Goal: Task Accomplishment & Management: Manage account settings

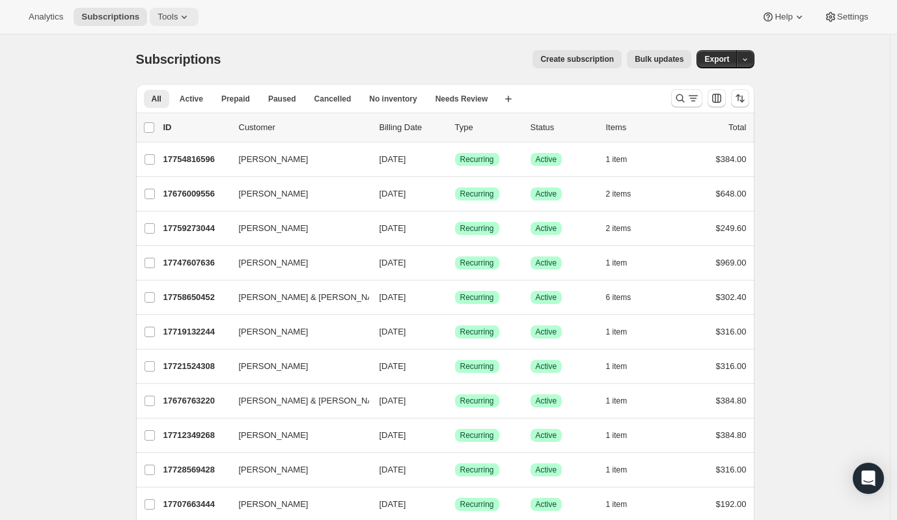
click at [163, 23] on button "Tools" at bounding box center [174, 17] width 49 height 18
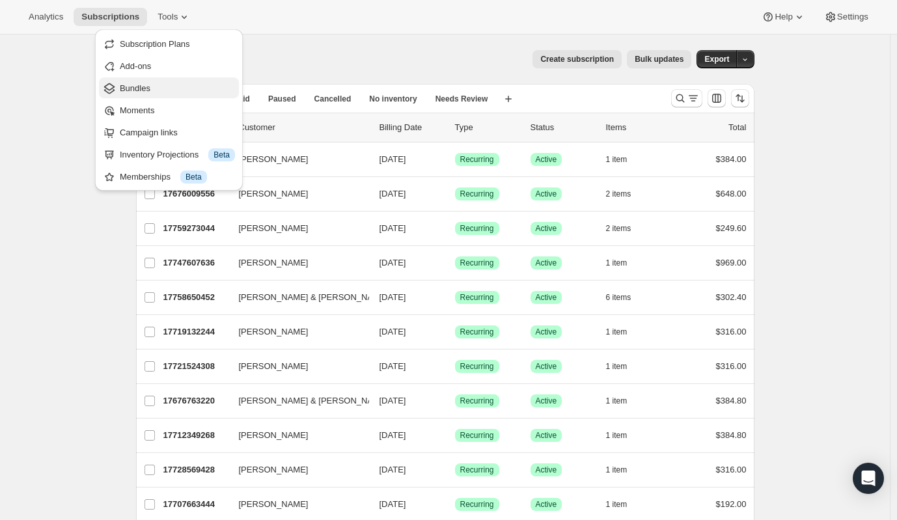
click at [143, 89] on span "Bundles" at bounding box center [135, 88] width 31 height 10
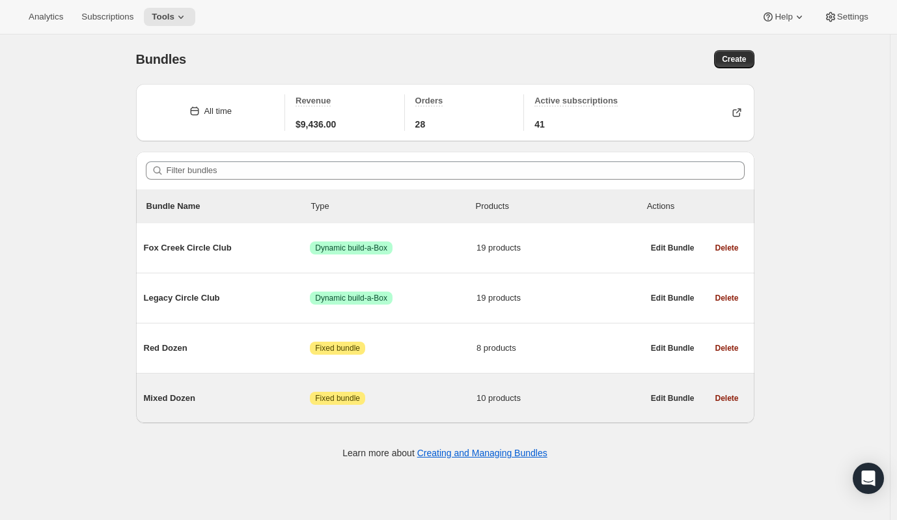
click at [178, 397] on span "Mixed Dozen" at bounding box center [227, 398] width 167 height 13
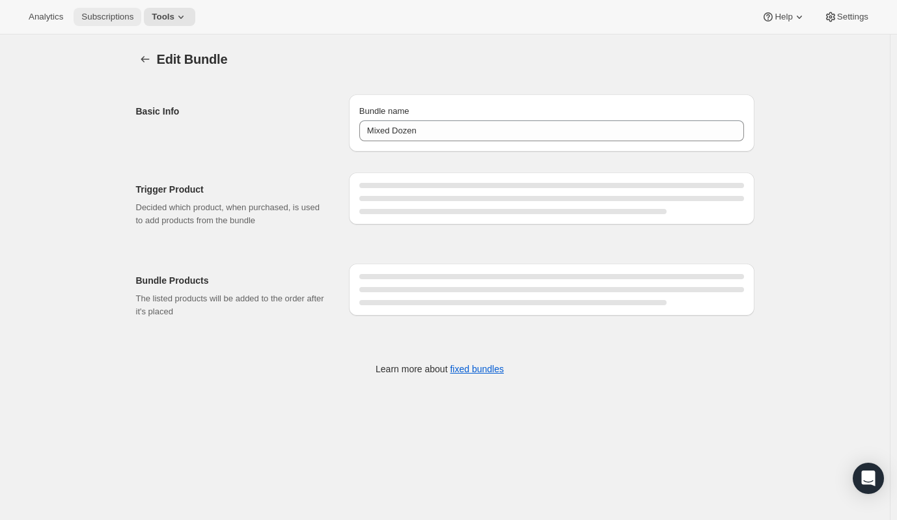
type input "Mixed Dozen"
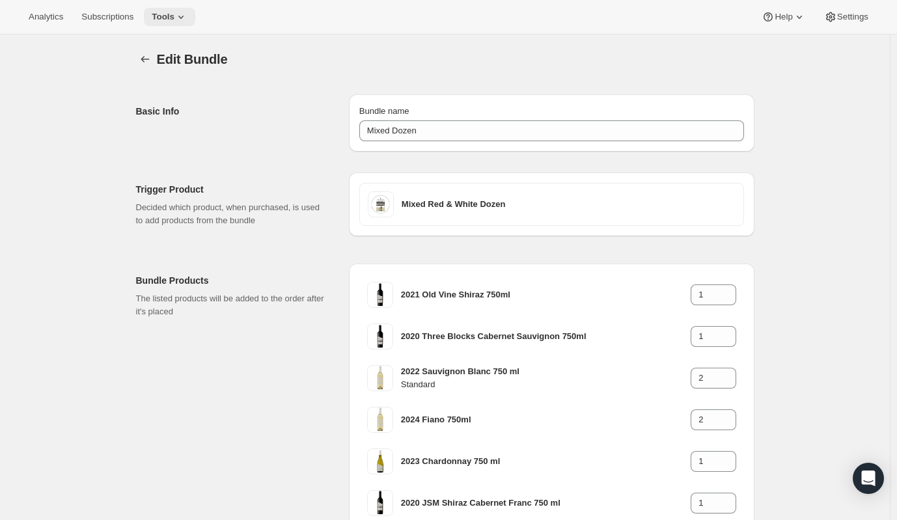
click at [159, 17] on span "Tools" at bounding box center [163, 17] width 23 height 10
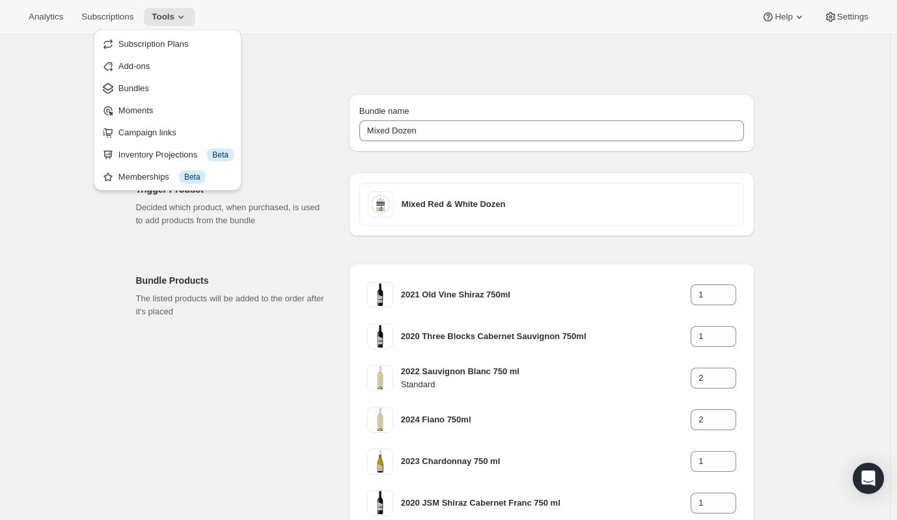
click at [147, 88] on span "Bundles" at bounding box center [134, 88] width 31 height 10
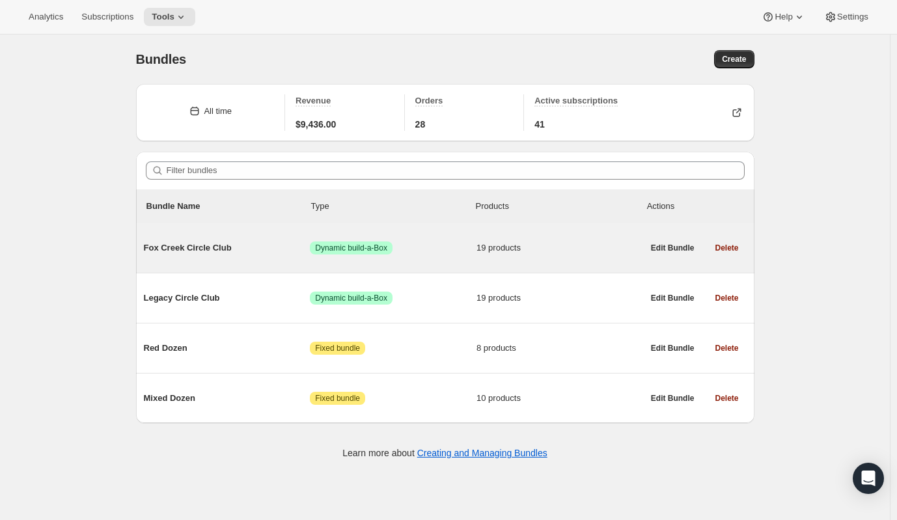
click at [202, 248] on span "Fox Creek Circle Club" at bounding box center [227, 248] width 167 height 13
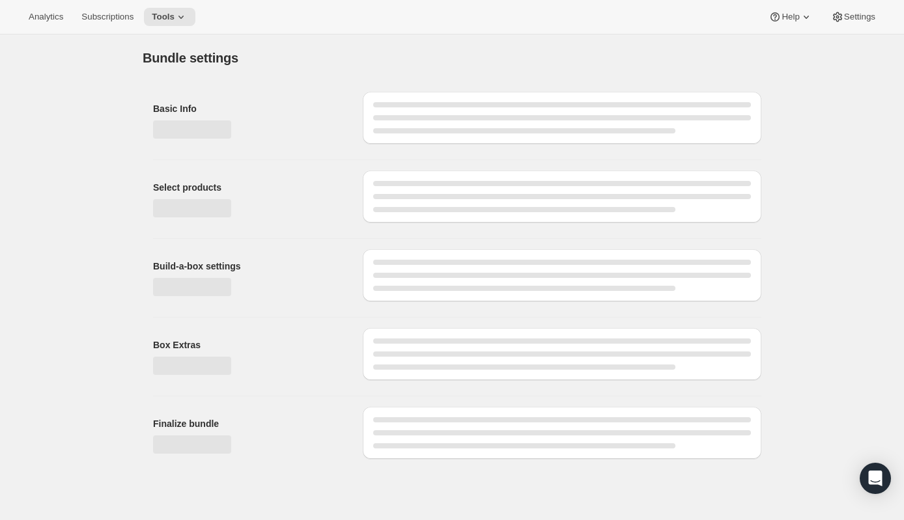
type input "Fox Creek Circle Club"
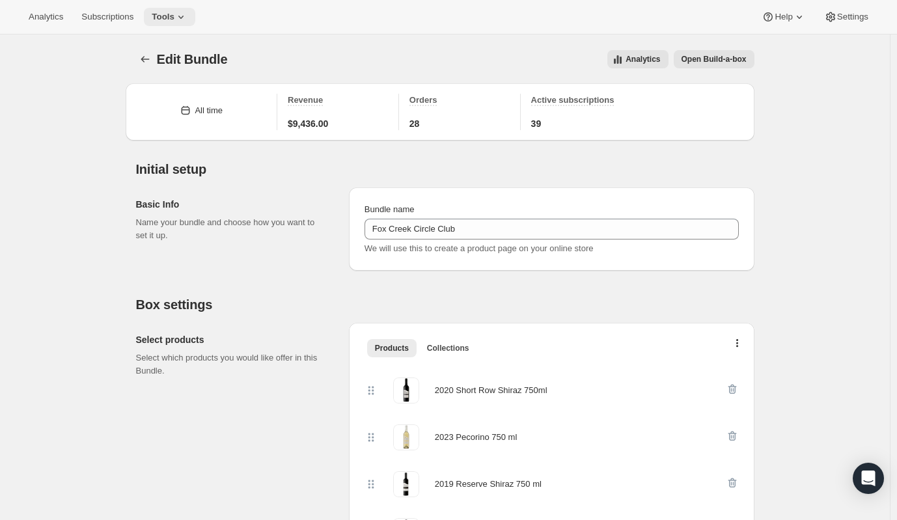
click at [161, 20] on span "Tools" at bounding box center [163, 17] width 23 height 10
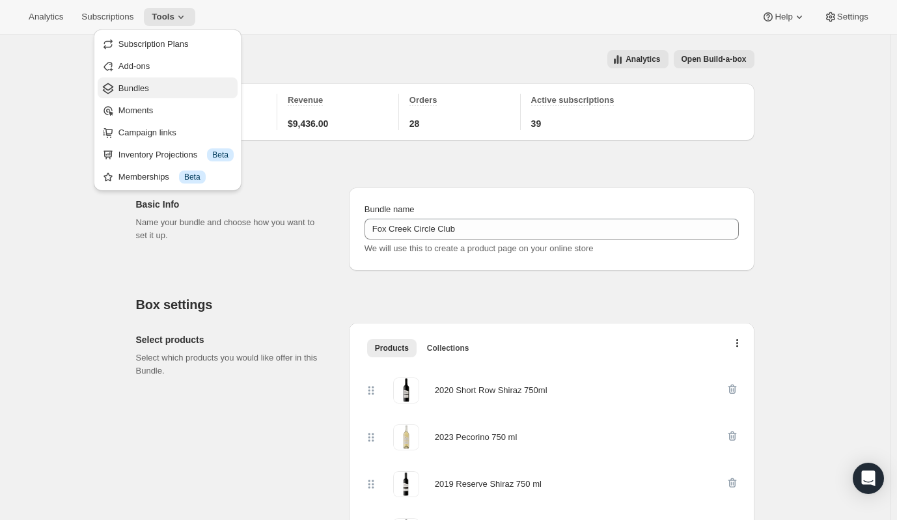
click at [174, 92] on span "Bundles" at bounding box center [176, 88] width 115 height 13
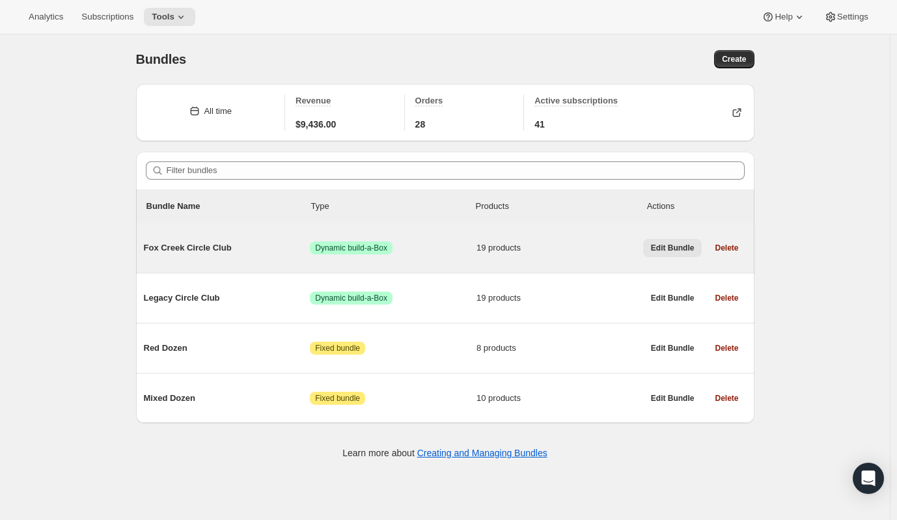
click at [690, 249] on span "Edit Bundle" at bounding box center [673, 248] width 44 height 10
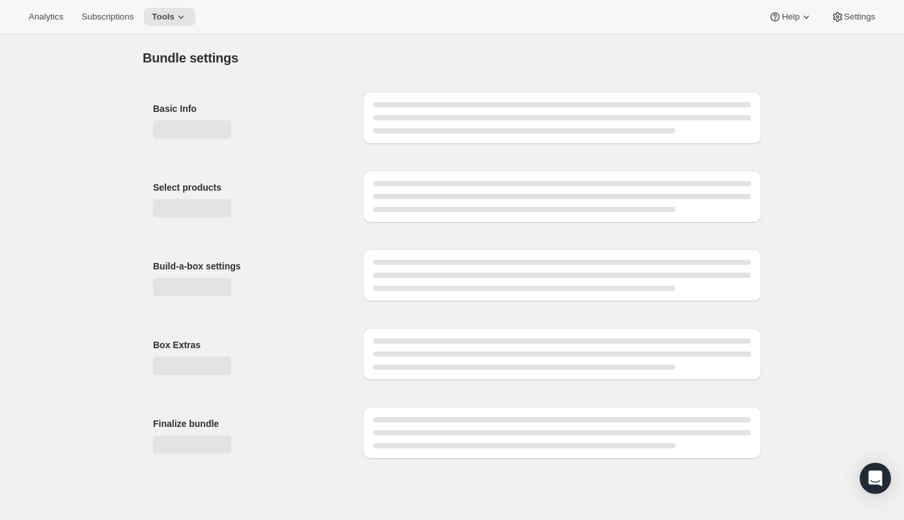
type input "Fox Creek Circle Club"
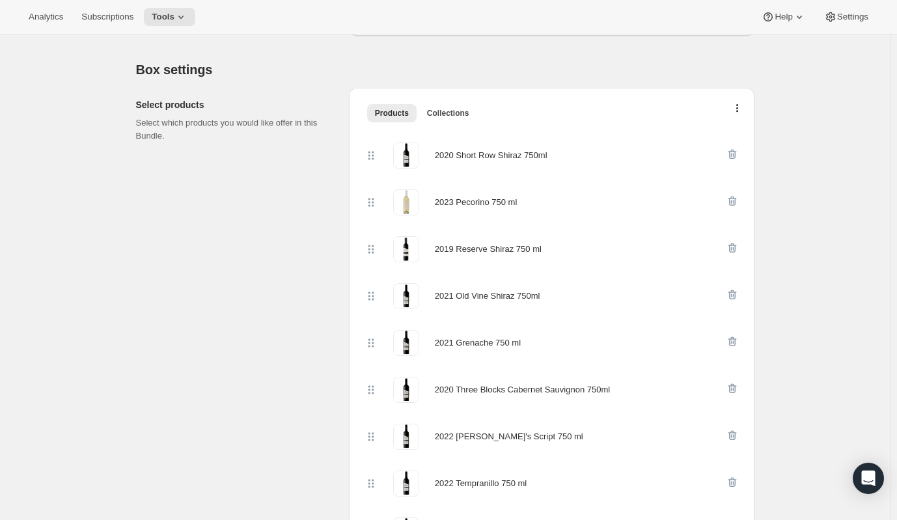
scroll to position [260, 0]
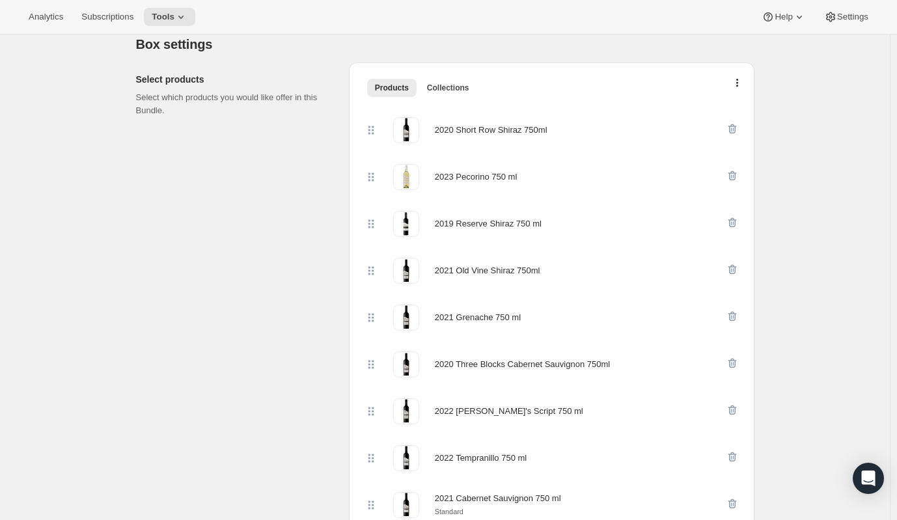
click at [739, 85] on icon "button" at bounding box center [737, 84] width 3 height 10
click at [738, 113] on span "Bulk Autoswap for existing subscribers" at bounding box center [741, 110] width 145 height 10
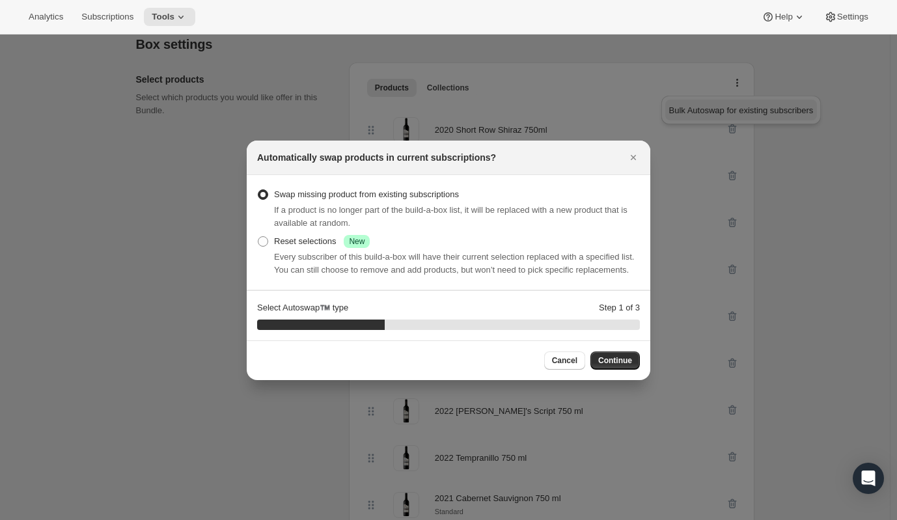
scroll to position [0, 0]
click at [621, 362] on span "Continue" at bounding box center [615, 361] width 34 height 10
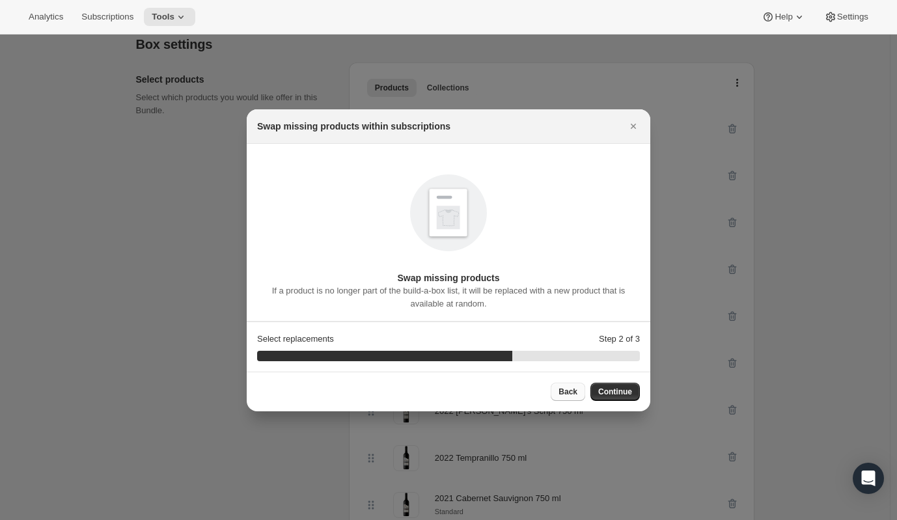
click at [571, 393] on span "Back" at bounding box center [568, 392] width 19 height 10
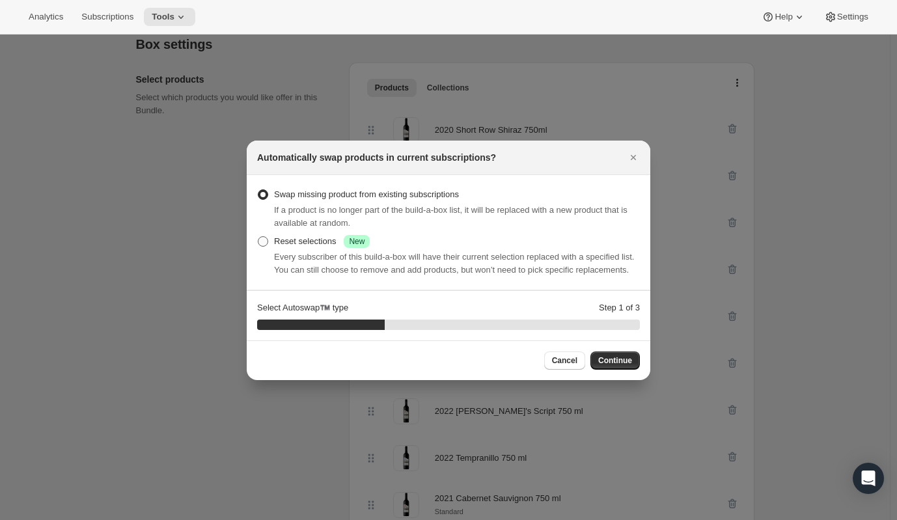
click at [282, 242] on div "Reset selections Success New" at bounding box center [322, 241] width 96 height 13
click at [258, 237] on input "Reset selections Success New" at bounding box center [258, 236] width 1 height 1
radio input "true"
click at [634, 157] on icon "Close" at bounding box center [633, 157] width 5 height 5
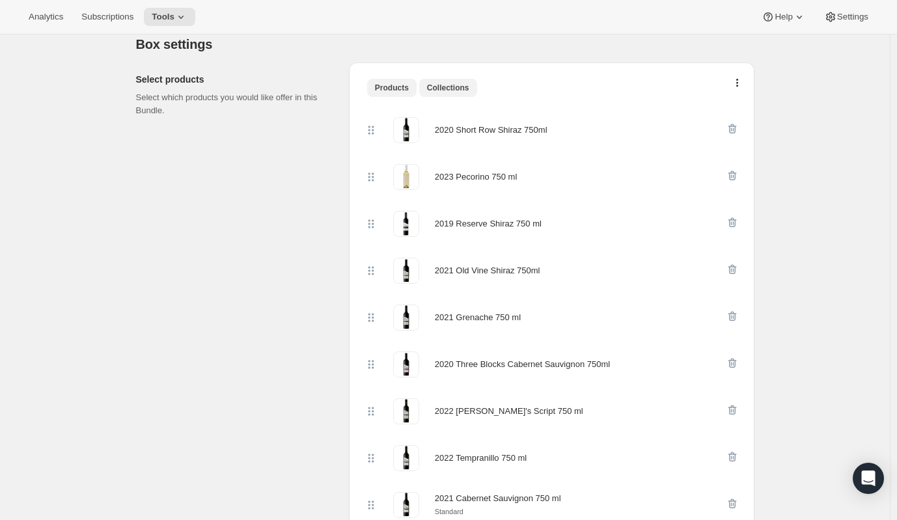
click at [449, 87] on span "Collections" at bounding box center [448, 88] width 42 height 10
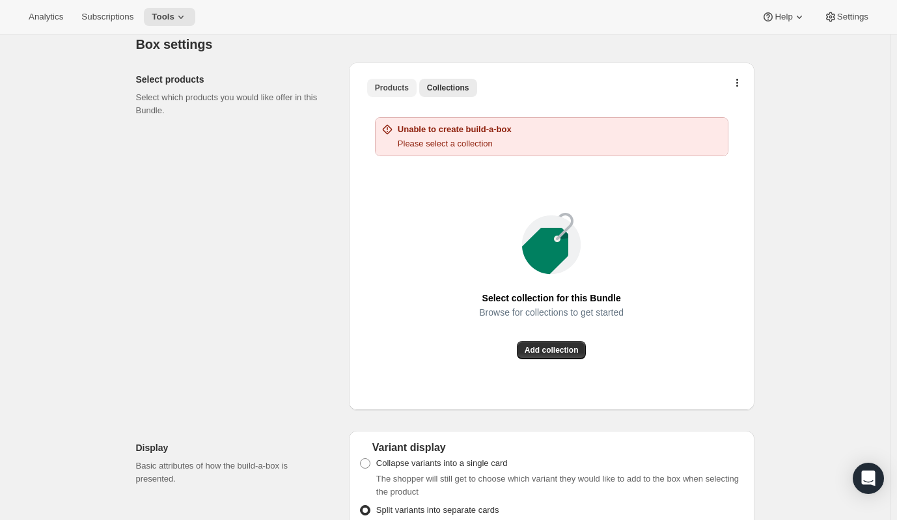
click at [394, 89] on span "Products" at bounding box center [392, 88] width 34 height 10
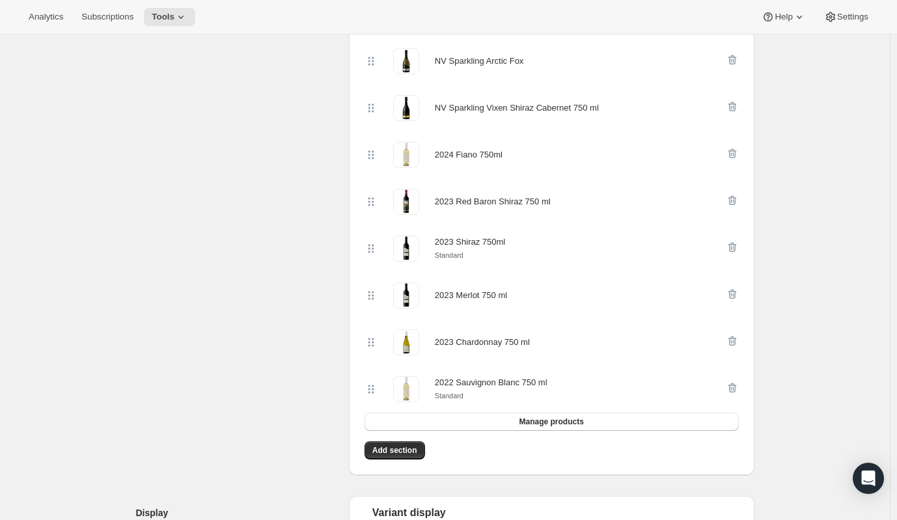
scroll to position [846, 0]
click at [583, 417] on button "Manage products" at bounding box center [552, 421] width 374 height 18
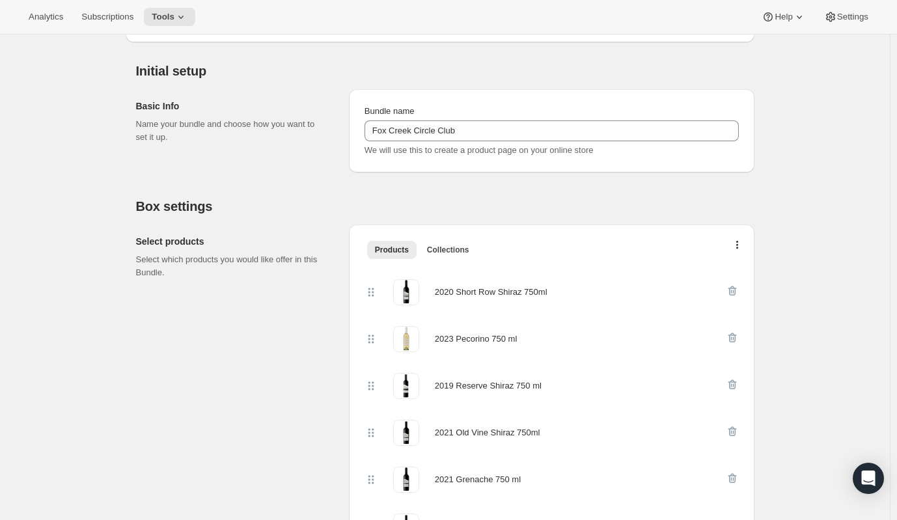
scroll to position [0, 0]
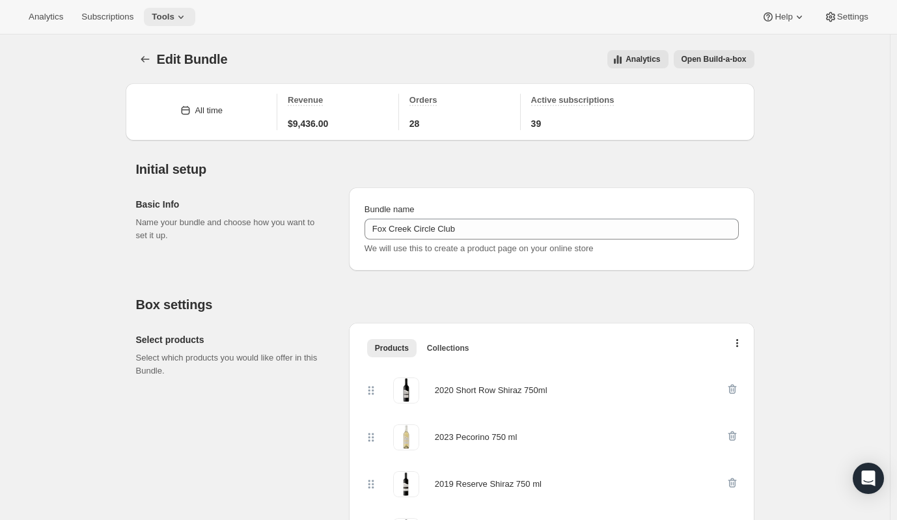
click at [176, 10] on icon at bounding box center [180, 16] width 13 height 13
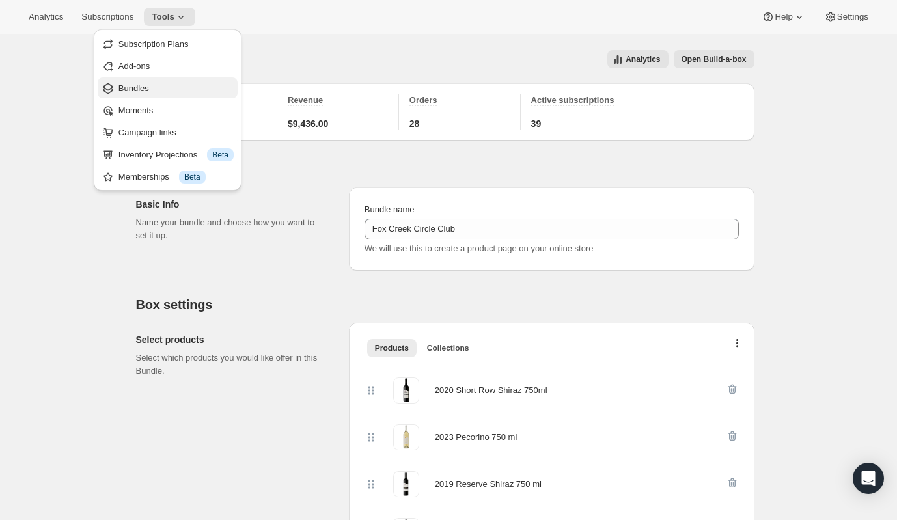
click at [152, 96] on button "Bundles" at bounding box center [168, 87] width 140 height 21
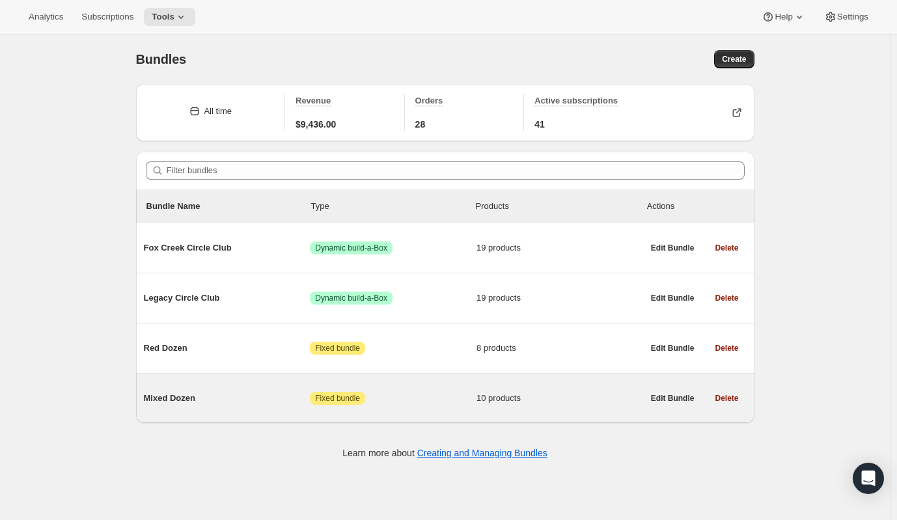
click at [176, 406] on div "Mixed Dozen Attention Fixed bundle 10 products" at bounding box center [393, 399] width 499 height 34
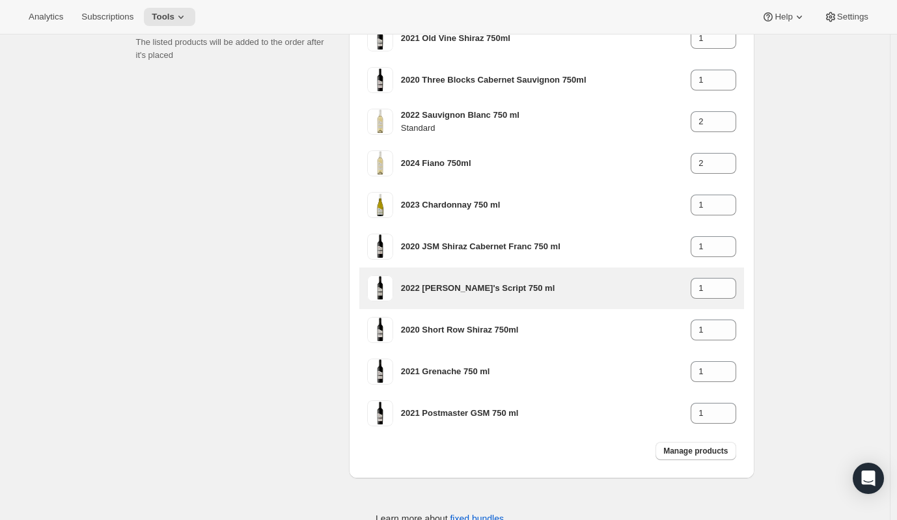
scroll to position [294, 0]
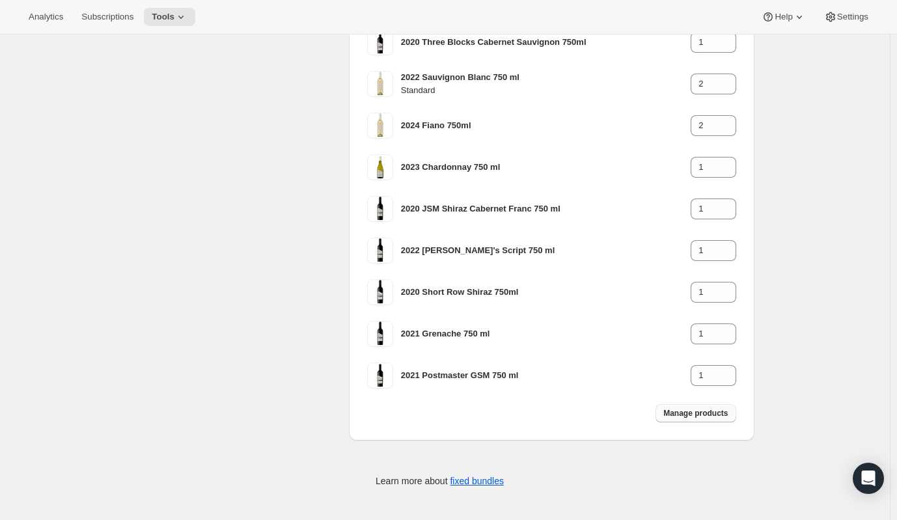
click at [706, 404] on button "Manage products" at bounding box center [696, 413] width 80 height 18
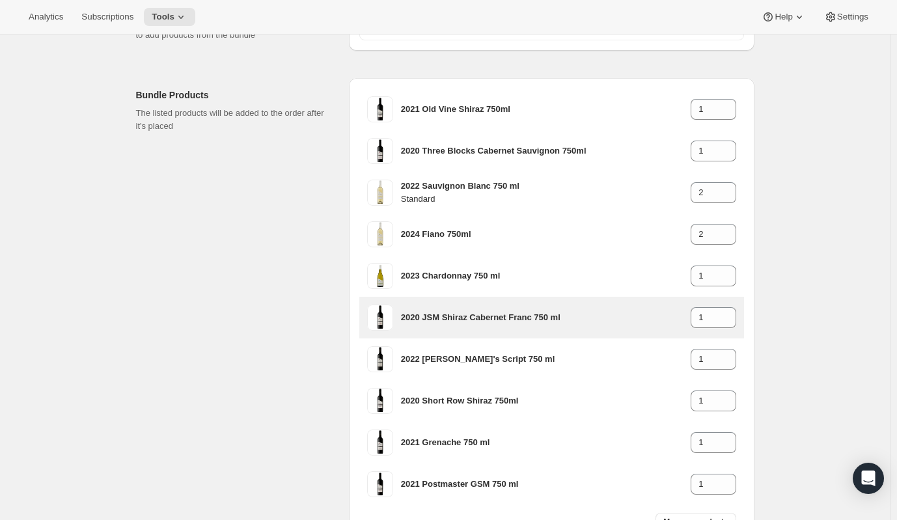
scroll to position [0, 0]
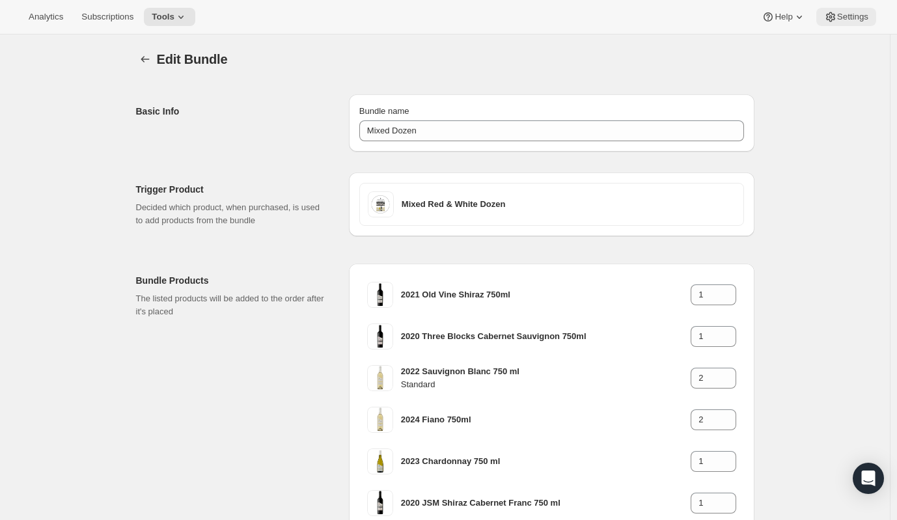
click at [850, 22] on button "Settings" at bounding box center [846, 17] width 60 height 18
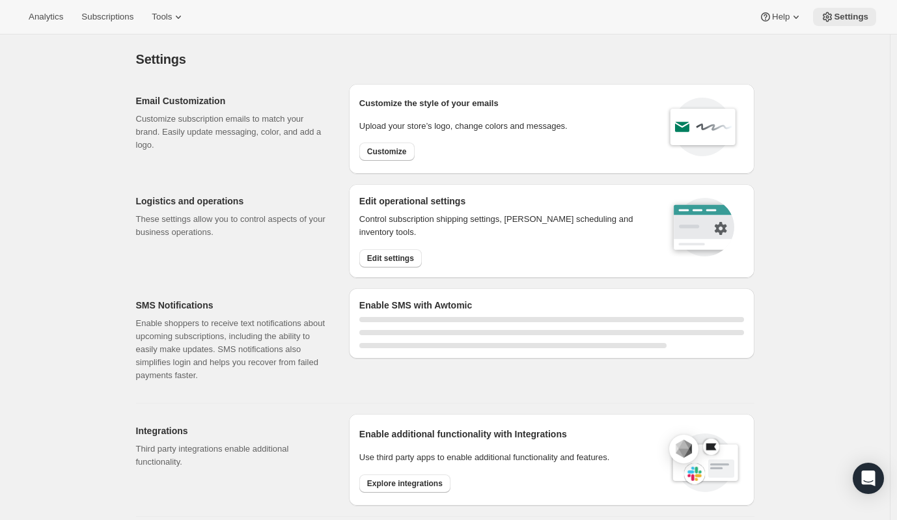
click at [853, 14] on span "Settings" at bounding box center [851, 17] width 35 height 10
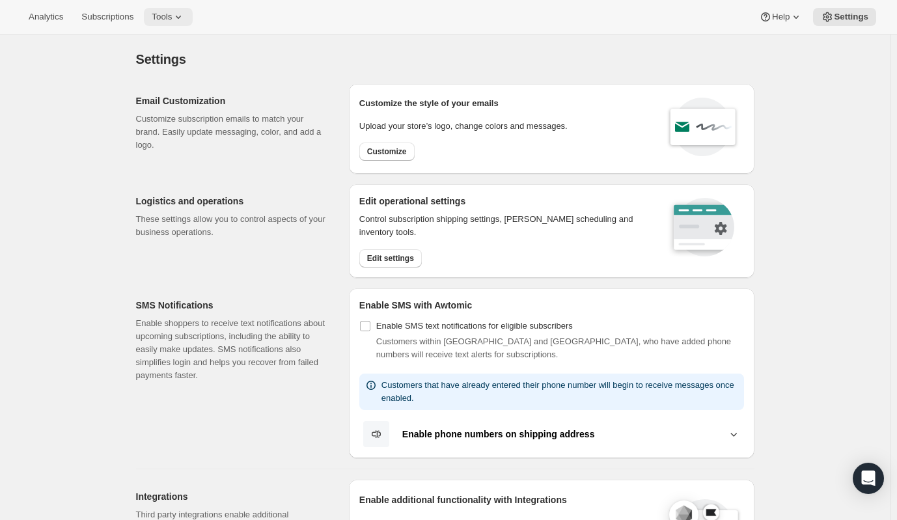
click at [173, 18] on icon at bounding box center [178, 16] width 13 height 13
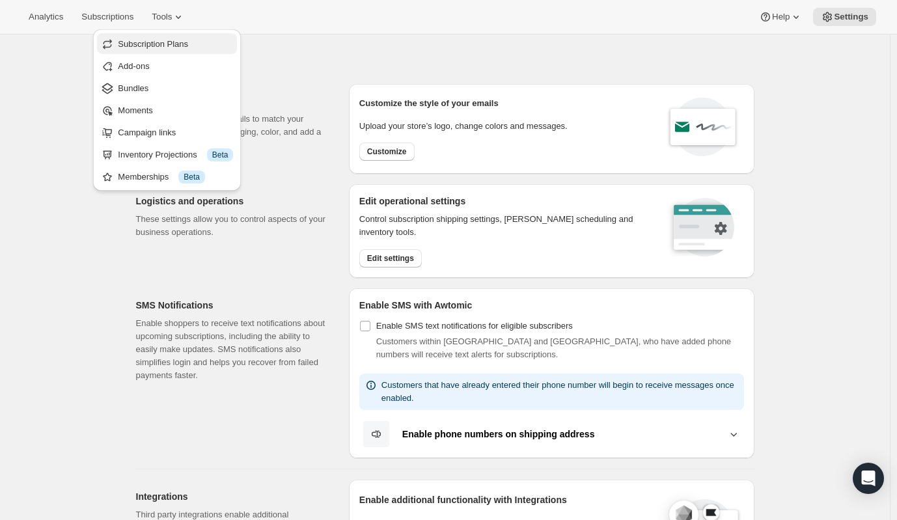
click at [169, 42] on span "Subscription Plans" at bounding box center [153, 44] width 70 height 10
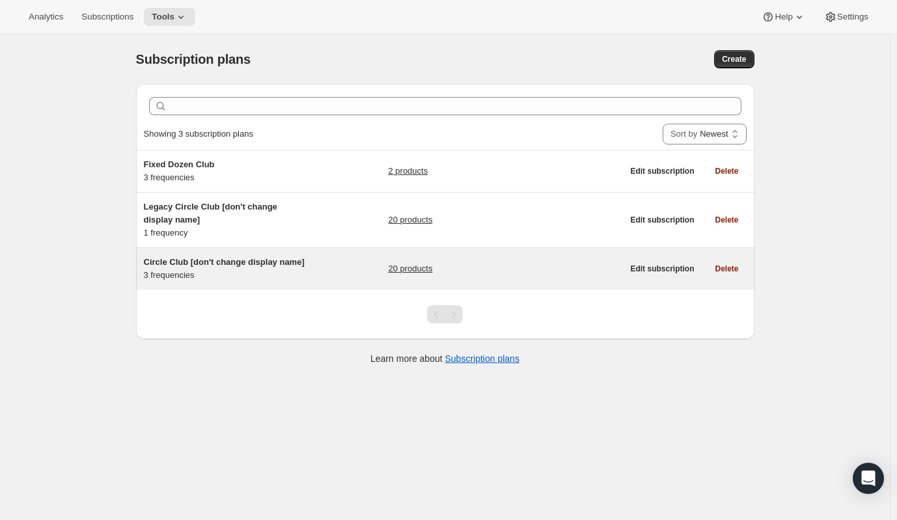
click at [240, 264] on span "Circle Club [don't change display name]" at bounding box center [224, 262] width 161 height 10
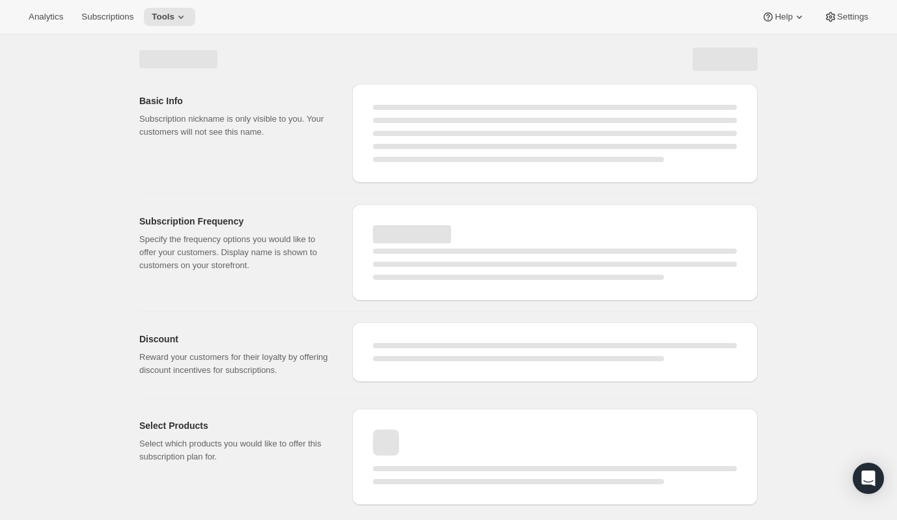
select select "WEEK"
select select "MONTH"
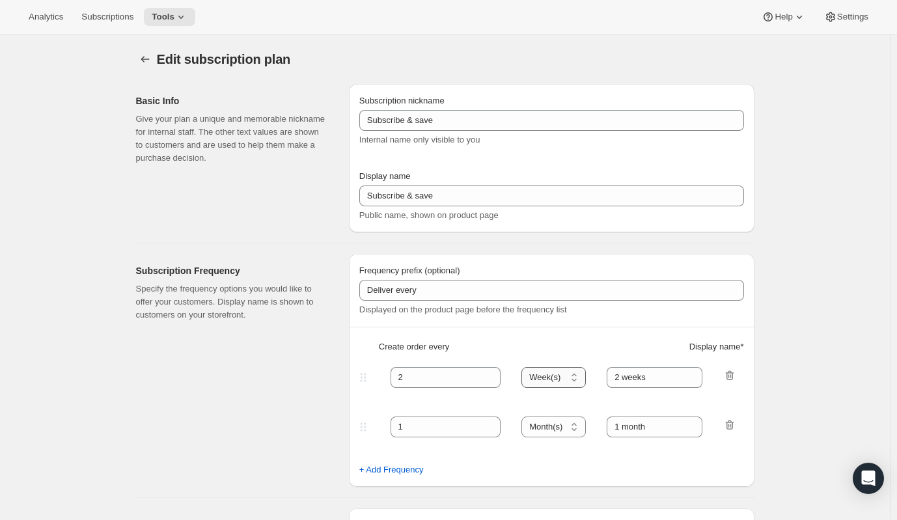
type input "Circle Club [don't change display name]"
type input "Circle Club"
type input "3"
select select "MONTH"
type input "3 months"
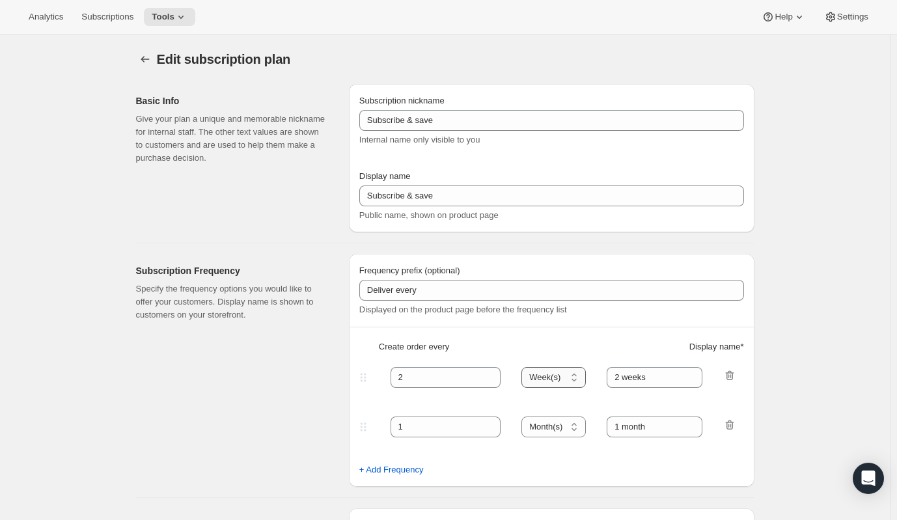
type input "4"
type input "4 months"
checkbox input "true"
select select "MONTH"
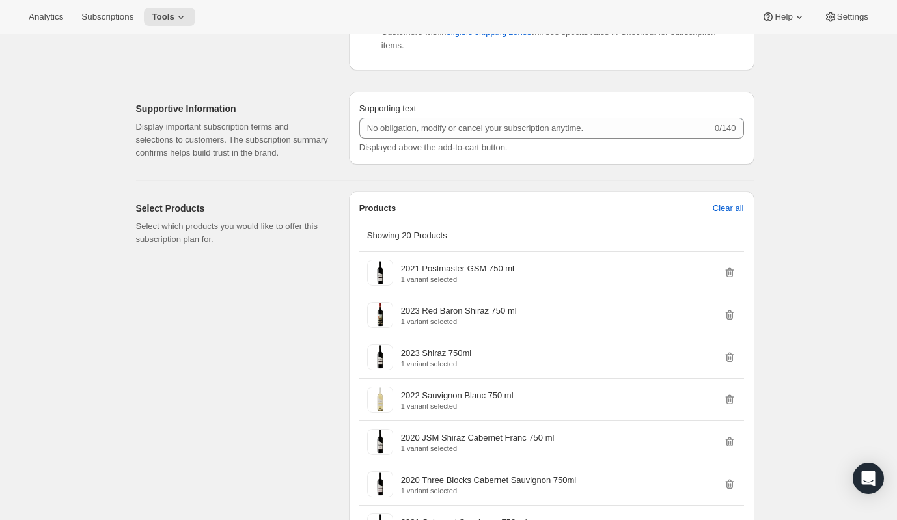
scroll to position [260, 0]
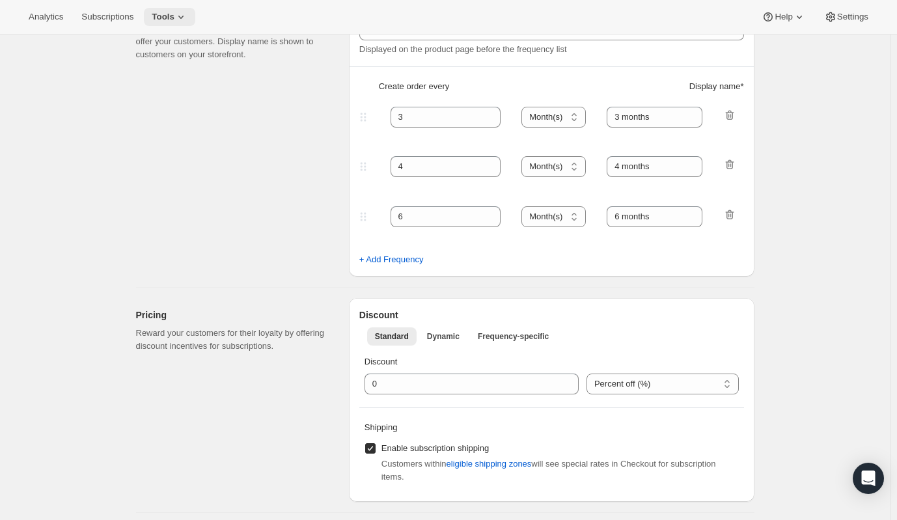
click at [174, 23] on button "Tools" at bounding box center [169, 17] width 51 height 18
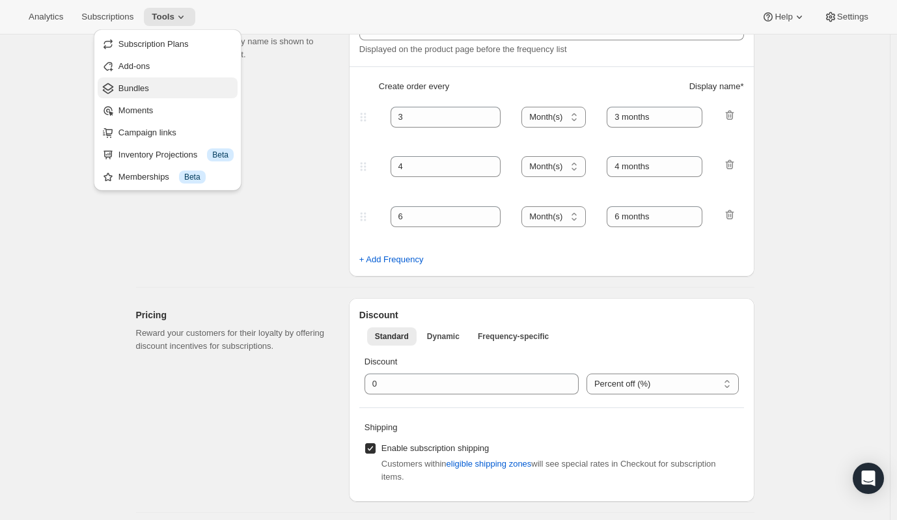
click at [157, 90] on span "Bundles" at bounding box center [176, 88] width 115 height 13
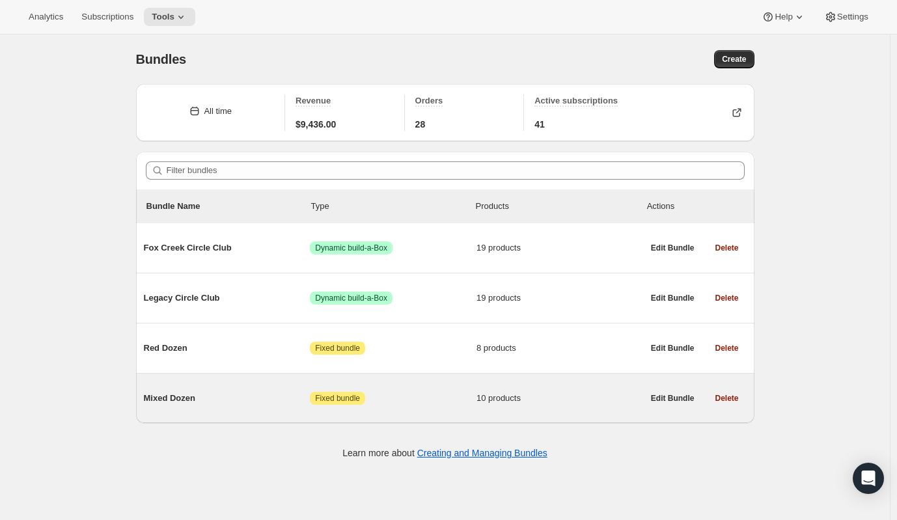
click at [176, 400] on span "Mixed Dozen" at bounding box center [227, 398] width 167 height 13
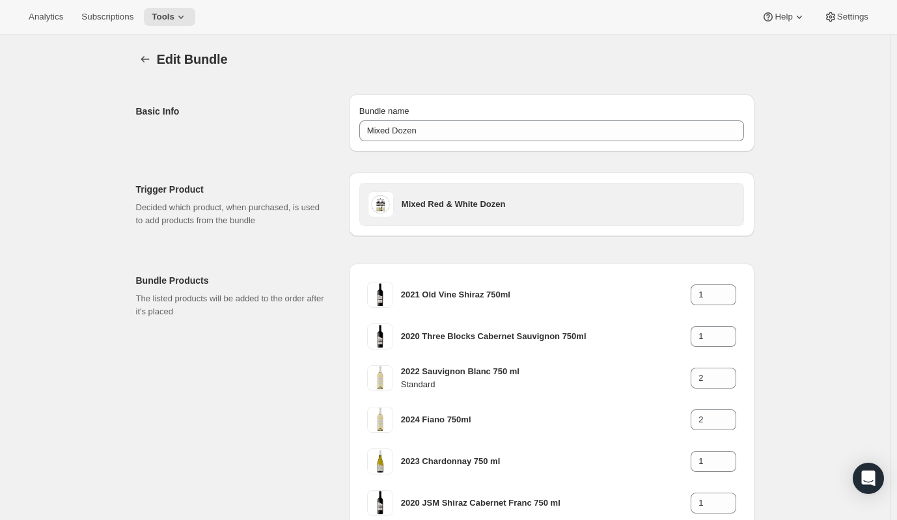
click at [480, 205] on h3 "Mixed Red & White Dozen" at bounding box center [569, 204] width 334 height 13
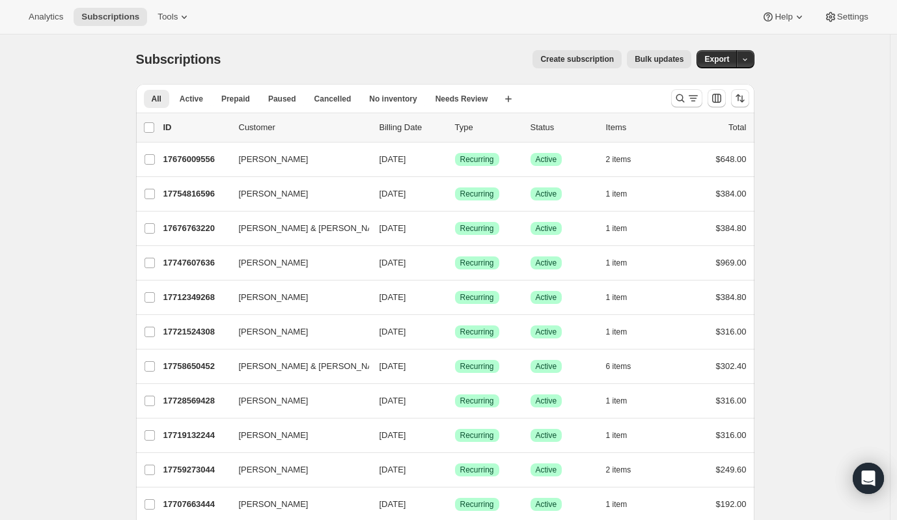
click at [665, 55] on span "Bulk updates" at bounding box center [659, 59] width 49 height 10
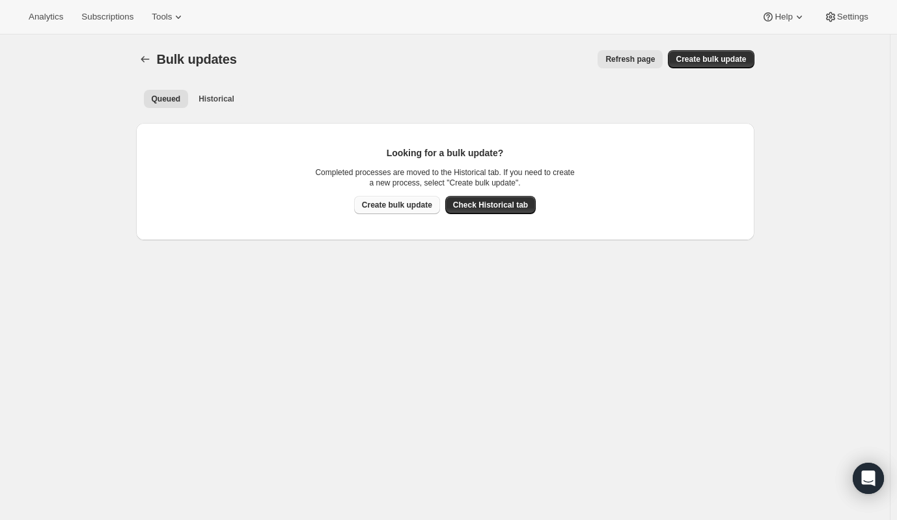
click at [411, 208] on span "Create bulk update" at bounding box center [397, 205] width 70 height 10
select select "18"
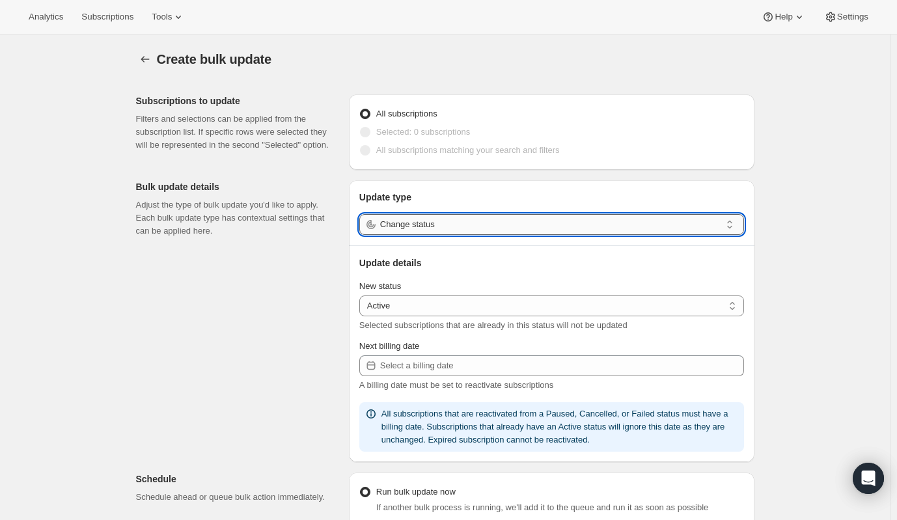
click at [524, 230] on input "Change status" at bounding box center [550, 224] width 341 height 21
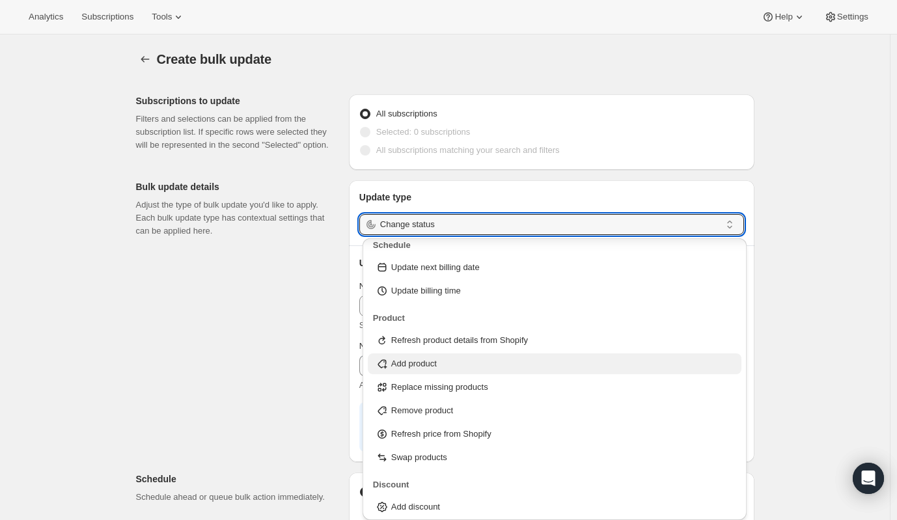
scroll to position [85, 0]
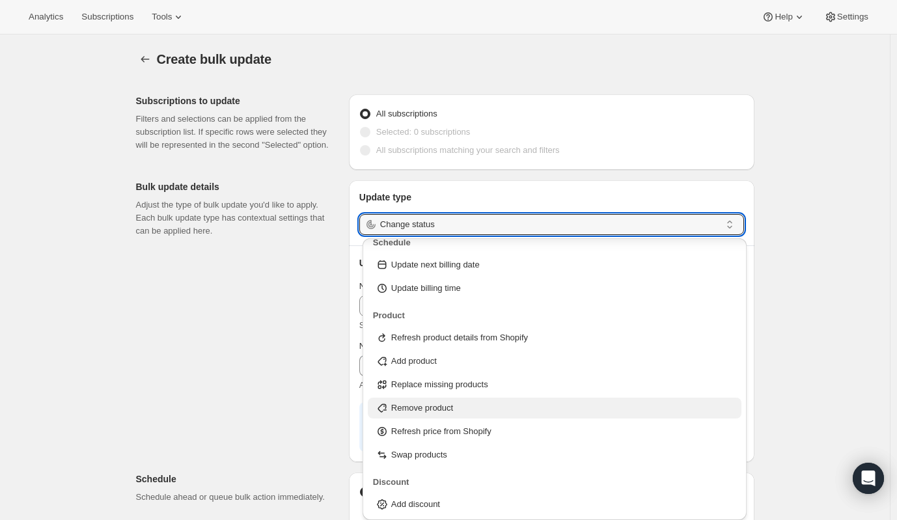
click at [444, 404] on p "Remove product" at bounding box center [422, 408] width 62 height 13
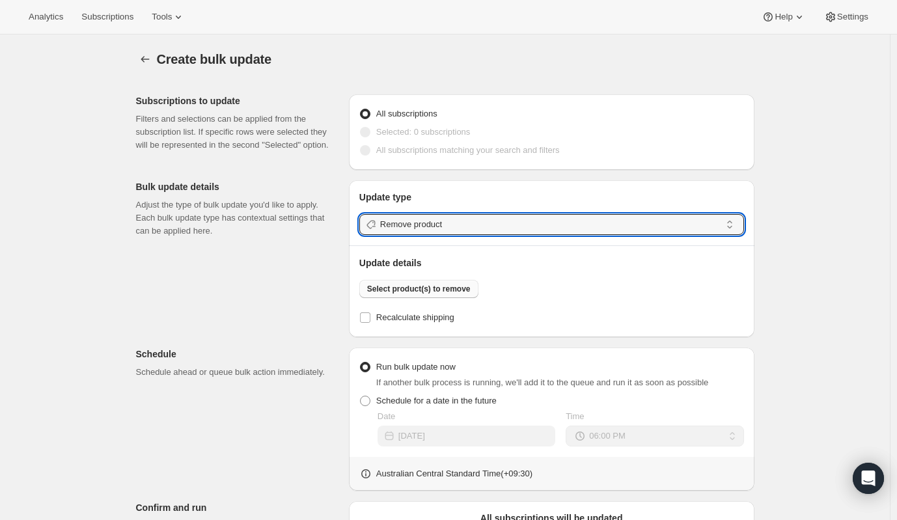
click at [432, 290] on span "Select product(s) to remove" at bounding box center [419, 289] width 104 height 10
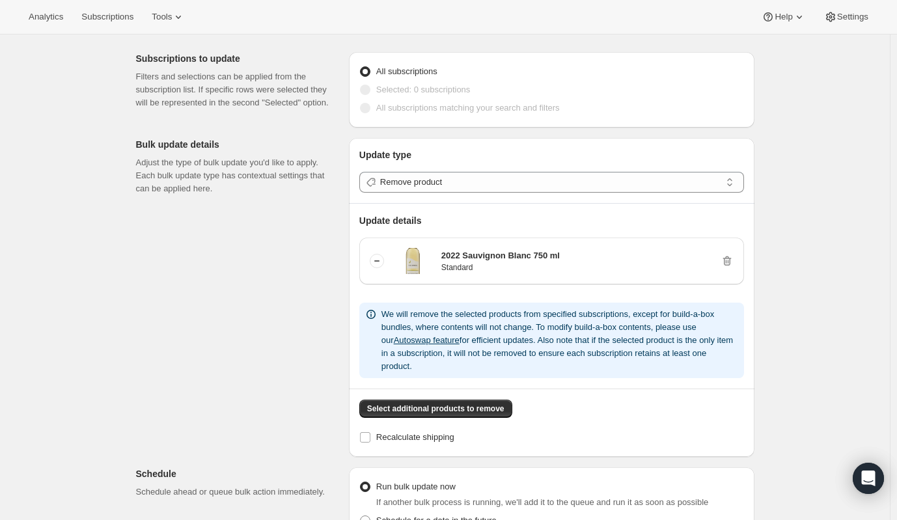
scroll to position [65, 0]
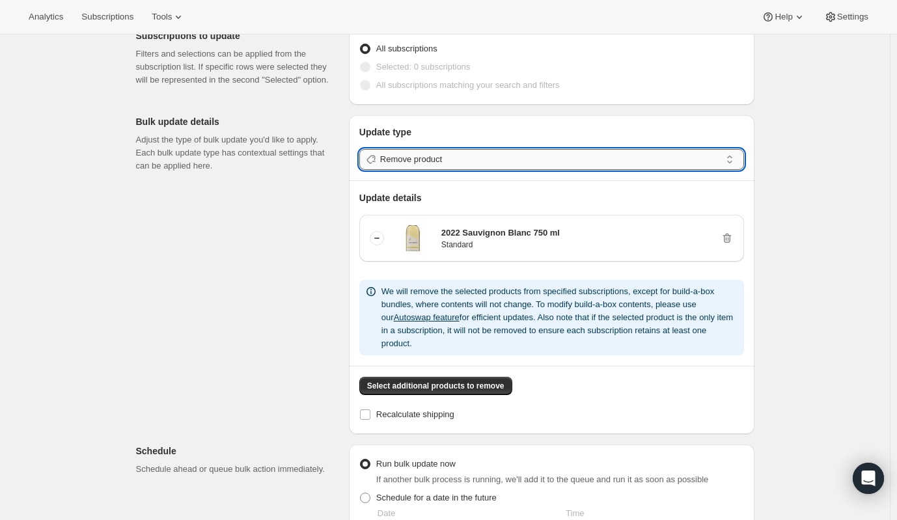
click at [561, 161] on input "Remove product" at bounding box center [550, 159] width 341 height 21
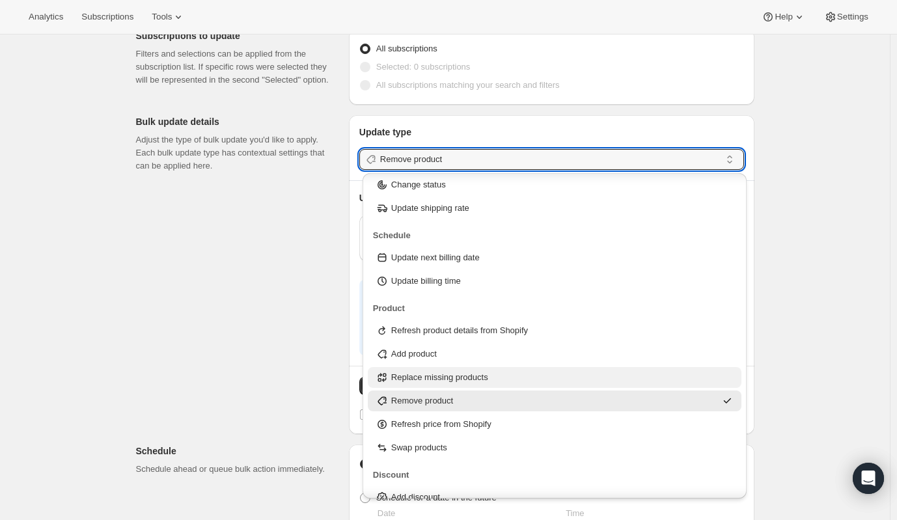
scroll to position [42, 0]
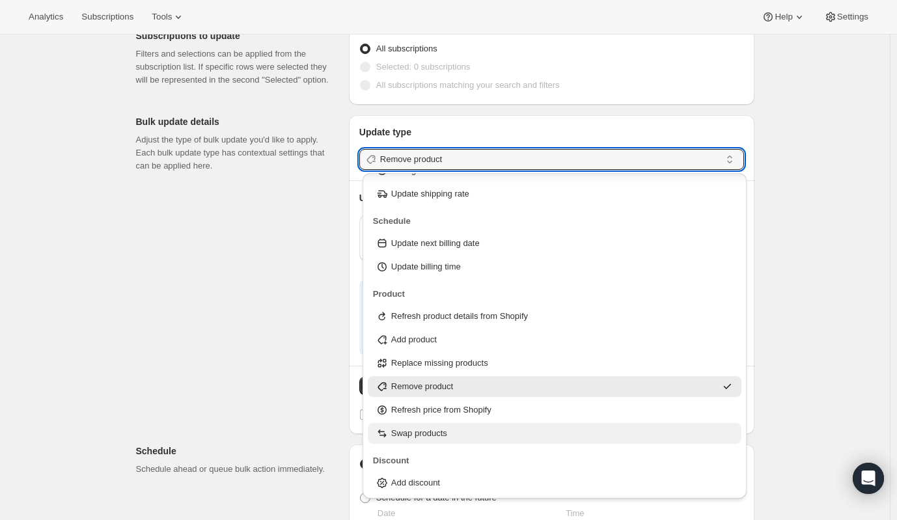
click at [449, 434] on div "Swap products" at bounding box center [555, 433] width 359 height 13
type input "Swap products"
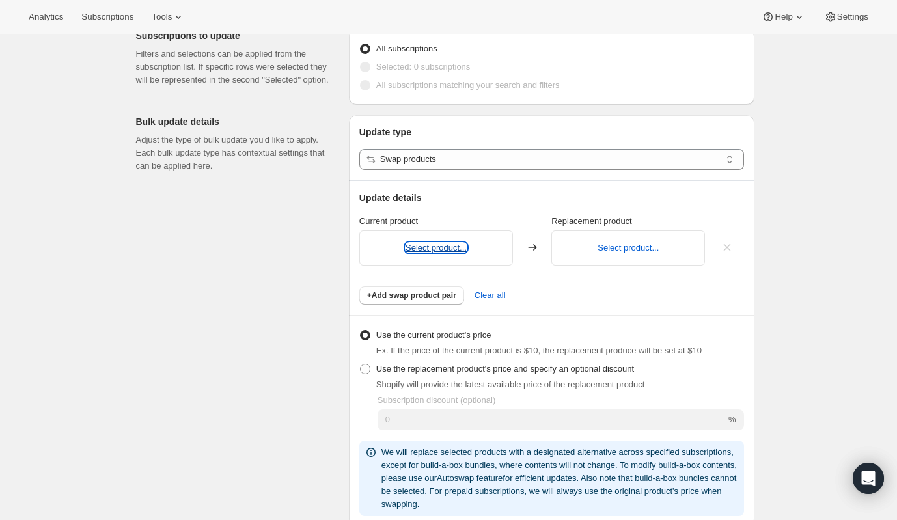
click at [458, 247] on button "Select product..." at bounding box center [436, 248] width 61 height 10
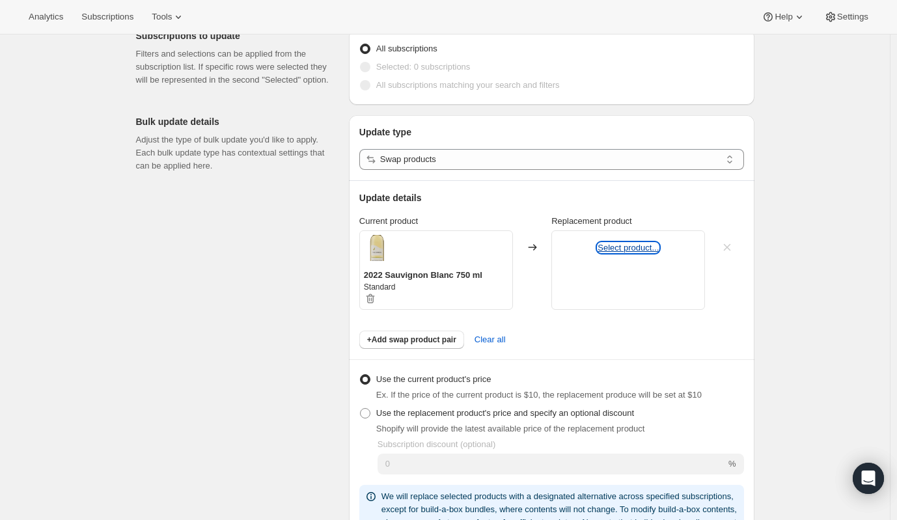
click at [635, 245] on button "Select product..." at bounding box center [628, 248] width 61 height 10
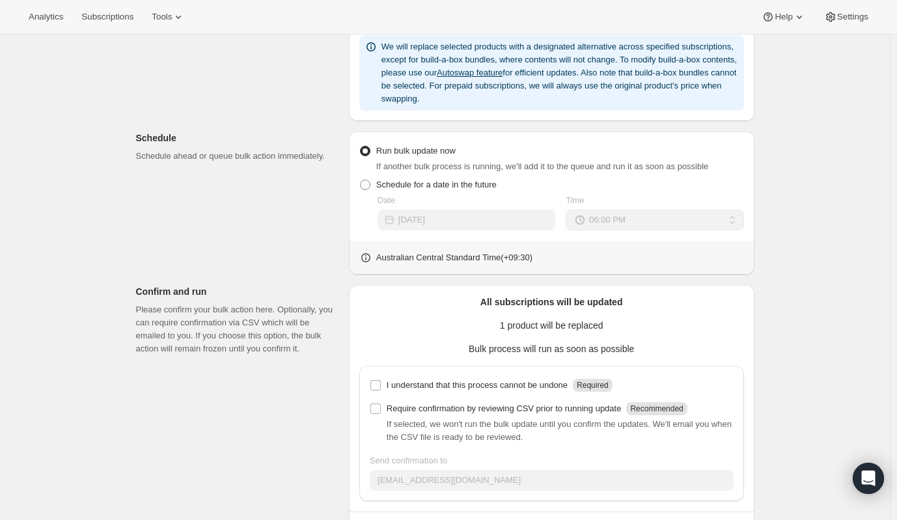
scroll to position [521, 0]
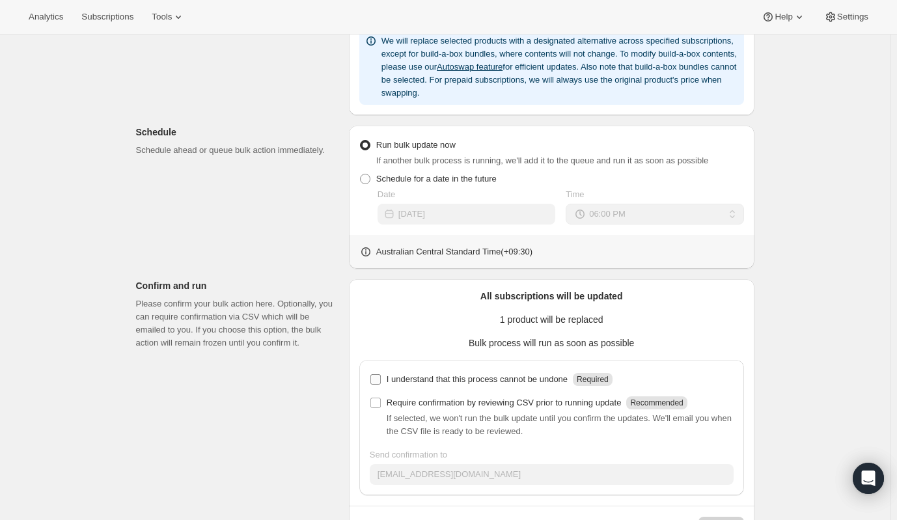
click at [499, 380] on p "I understand that this process cannot be undone" at bounding box center [477, 379] width 181 height 13
click at [381, 380] on input "I understand that this process cannot be undone Required" at bounding box center [375, 379] width 10 height 10
checkbox input "true"
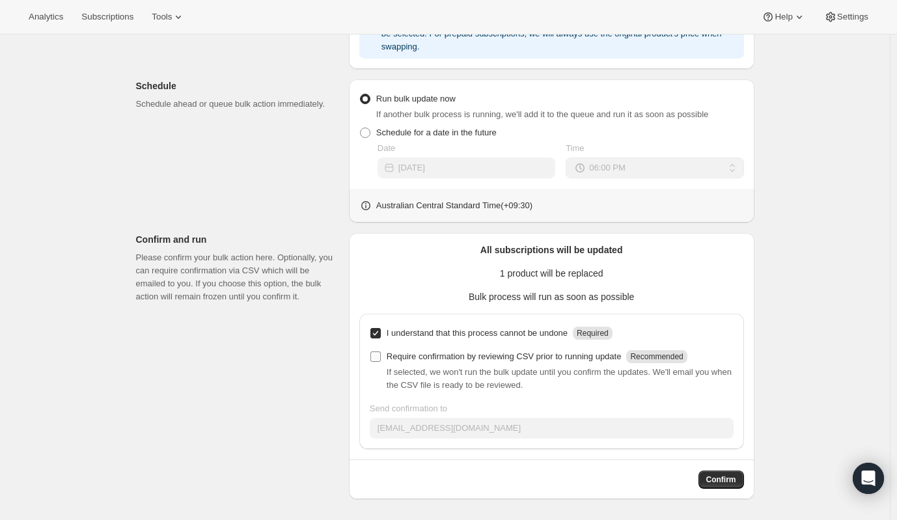
click at [462, 354] on p "Require confirmation by reviewing CSV prior to running update" at bounding box center [504, 356] width 235 height 13
click at [381, 354] on input "Require confirmation by reviewing CSV prior to running update Recommended" at bounding box center [375, 357] width 10 height 10
checkbox input "true"
click at [716, 482] on span "Confirm" at bounding box center [721, 480] width 30 height 10
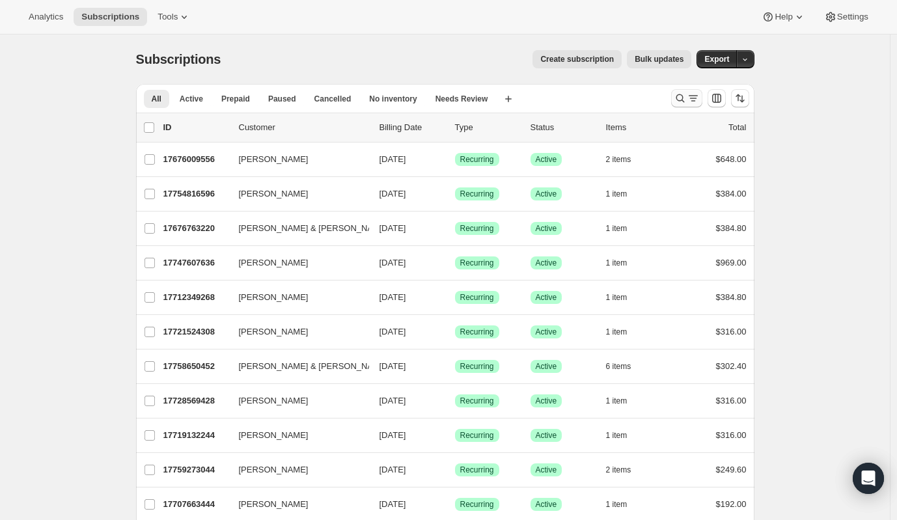
click at [697, 97] on icon "Search and filter results" at bounding box center [693, 98] width 13 height 13
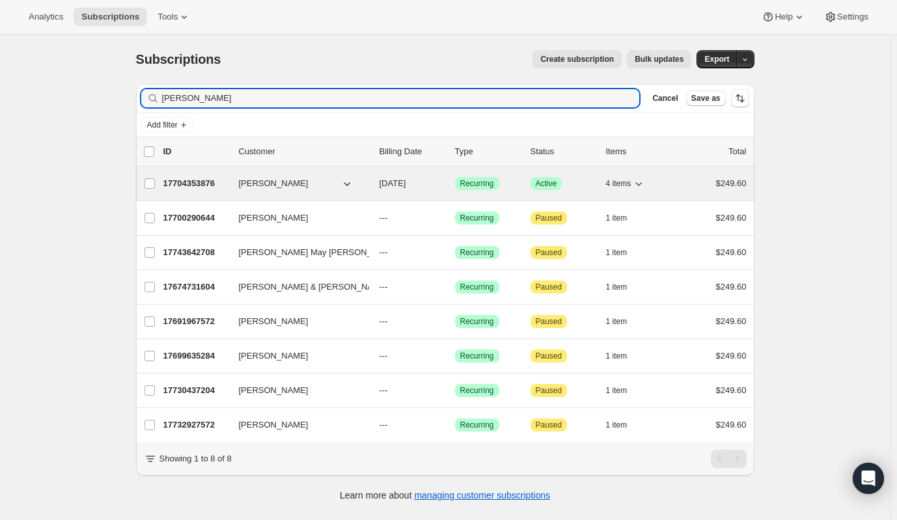
type input "annette"
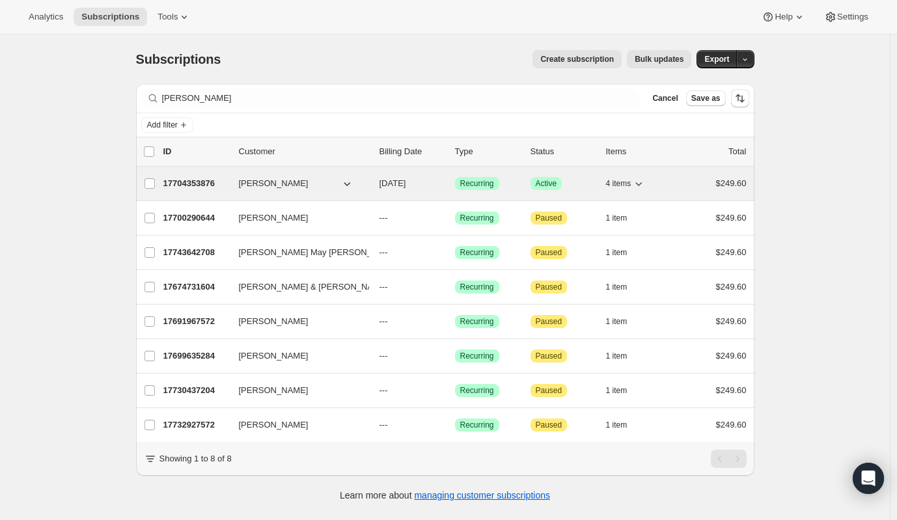
click at [270, 187] on span "[PERSON_NAME]" at bounding box center [274, 183] width 70 height 13
click at [269, 188] on span "[PERSON_NAME]" at bounding box center [274, 183] width 70 height 13
click at [185, 188] on p "17704353876" at bounding box center [195, 183] width 65 height 13
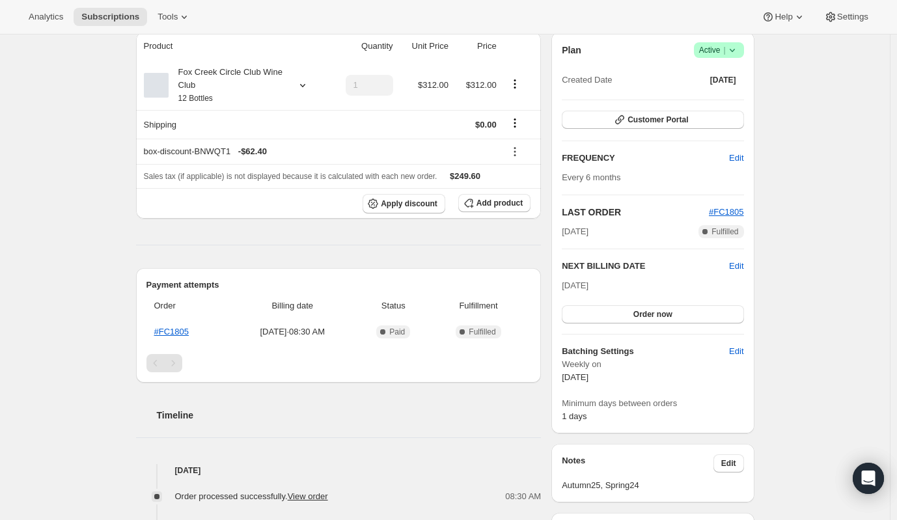
scroll to position [130, 0]
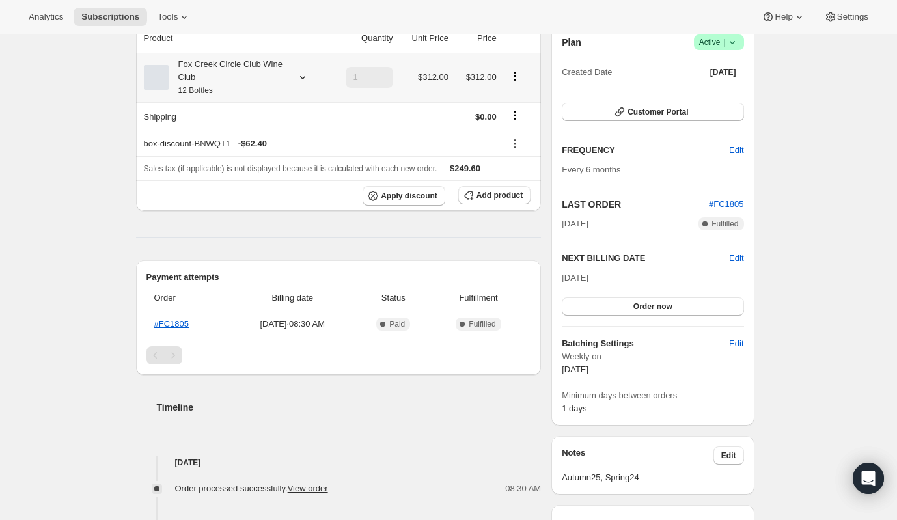
click at [298, 78] on div at bounding box center [300, 77] width 18 height 13
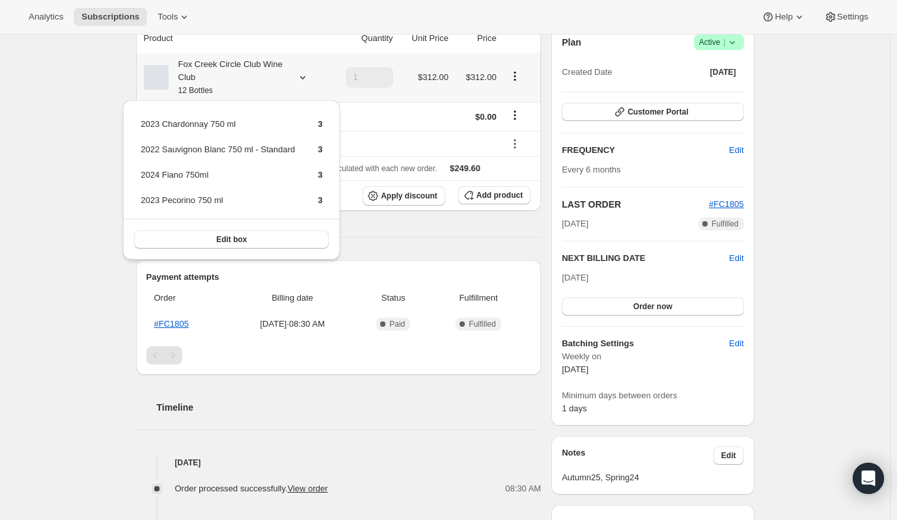
click at [309, 77] on icon at bounding box center [302, 77] width 13 height 13
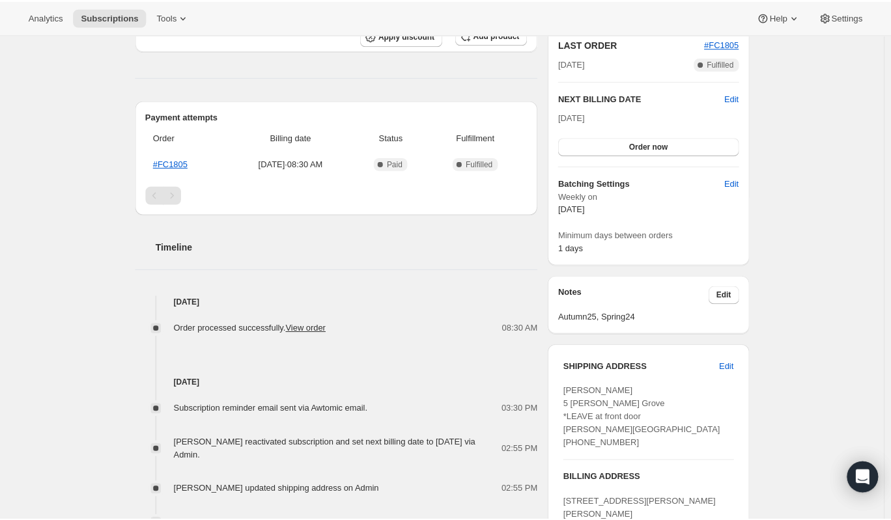
scroll to position [260, 0]
